Goal: Find specific page/section: Find specific page/section

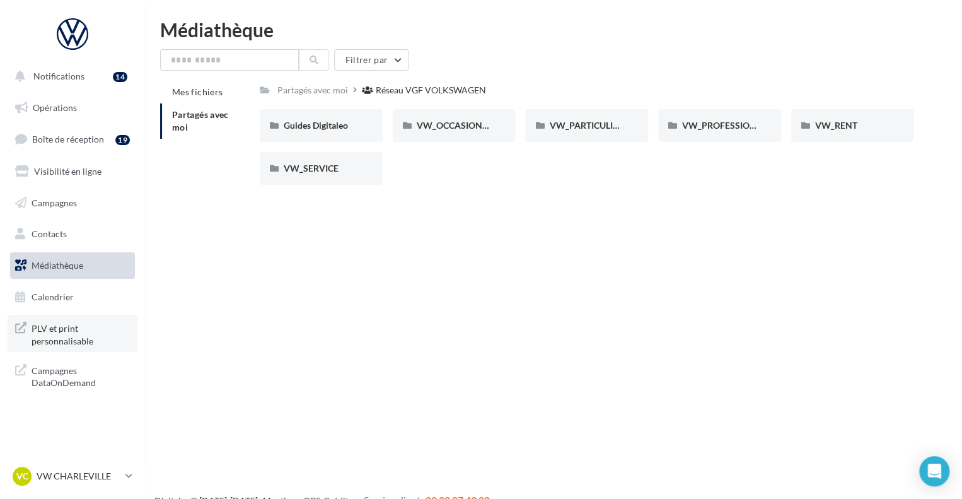
click at [59, 335] on span "PLV et print personnalisable" at bounding box center [81, 333] width 98 height 27
click at [82, 338] on span "PLV et print personnalisable" at bounding box center [81, 333] width 98 height 27
drag, startPoint x: 364, startPoint y: 3, endPoint x: 225, endPoint y: 270, distance: 301.7
click at [225, 270] on div "Notifications 14 Opérations Boîte de réception 19 Visibilité en ligne Campagnes…" at bounding box center [481, 269] width 962 height 499
click at [66, 472] on p "VW CHARLEVILLE" at bounding box center [79, 476] width 84 height 13
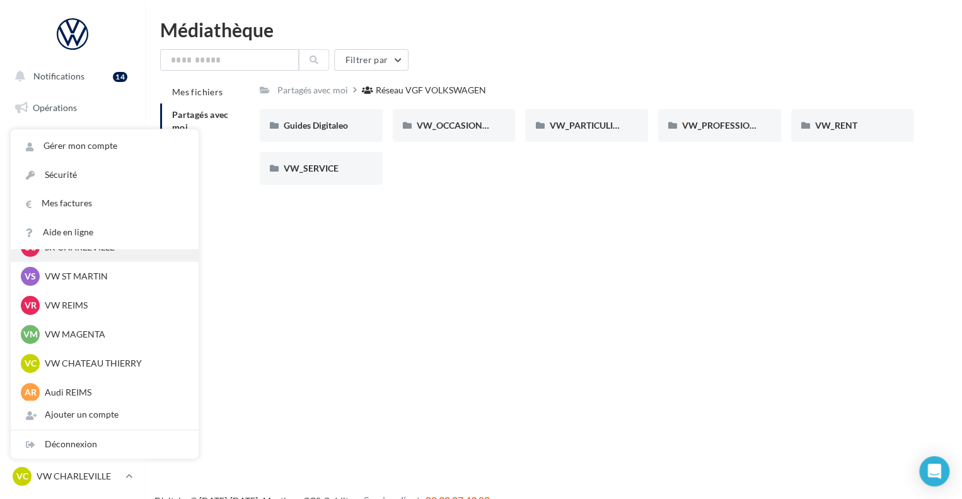
scroll to position [87, 0]
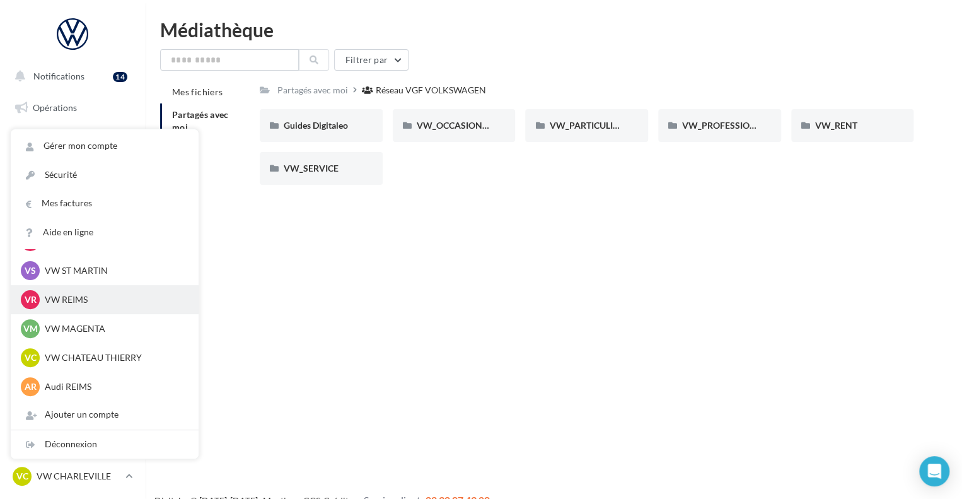
click at [102, 302] on p "VW REIMS" at bounding box center [114, 299] width 139 height 13
